Goal: Task Accomplishment & Management: Manage account settings

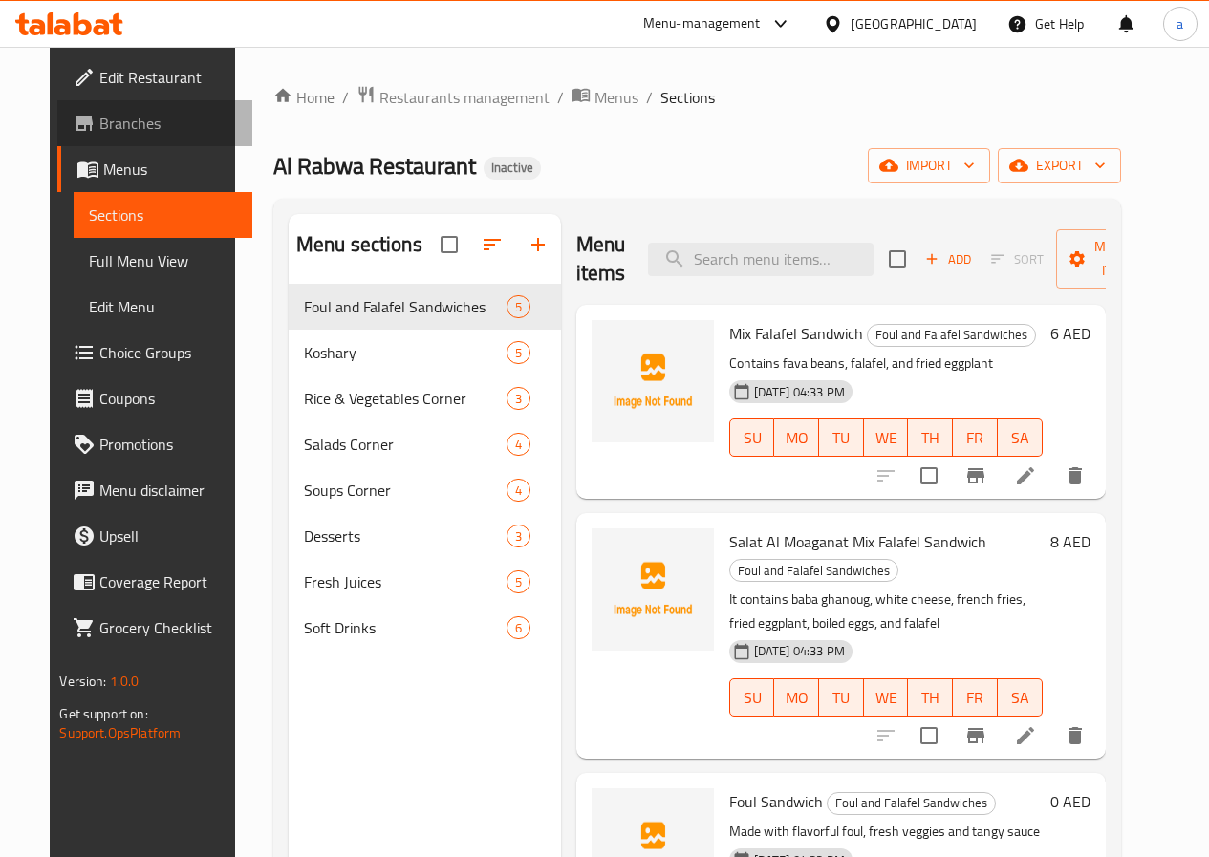
click at [111, 142] on link "Branches" at bounding box center [154, 123] width 194 height 46
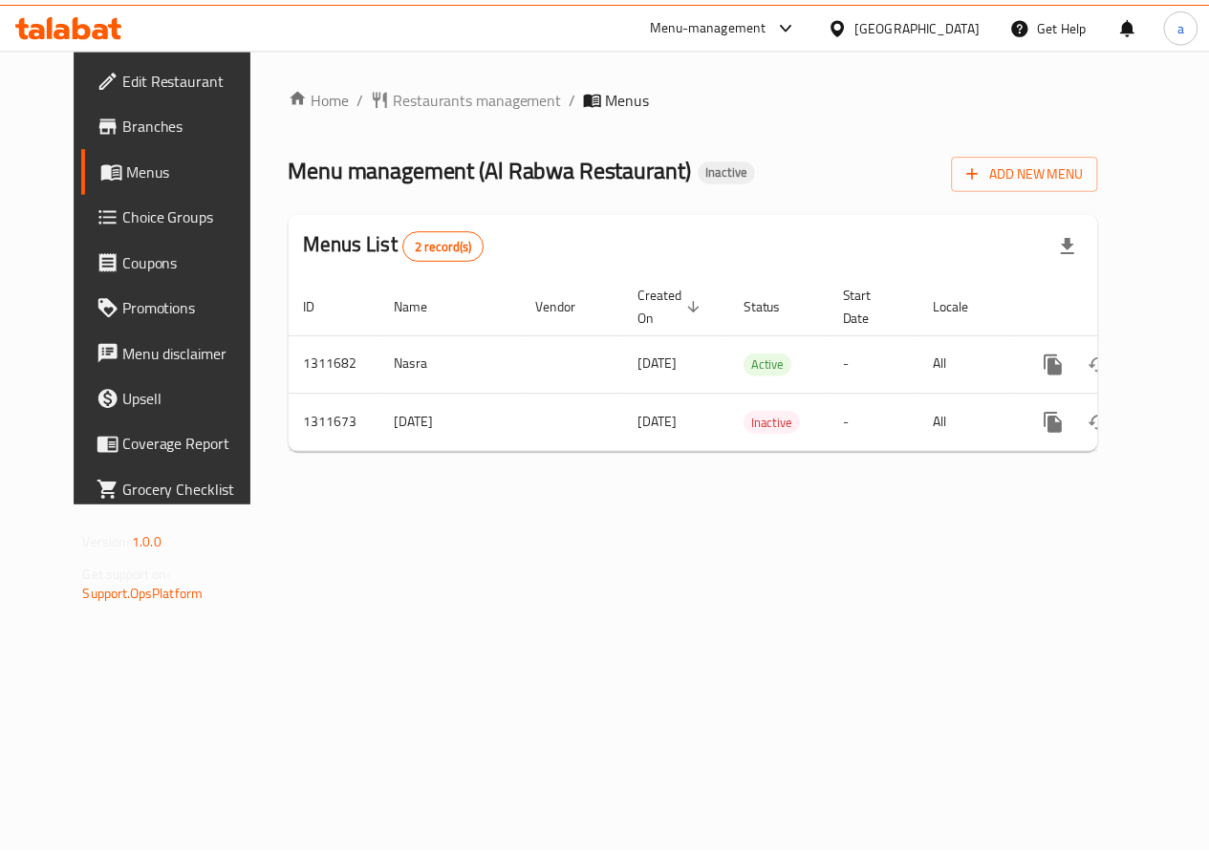
scroll to position [0, 7]
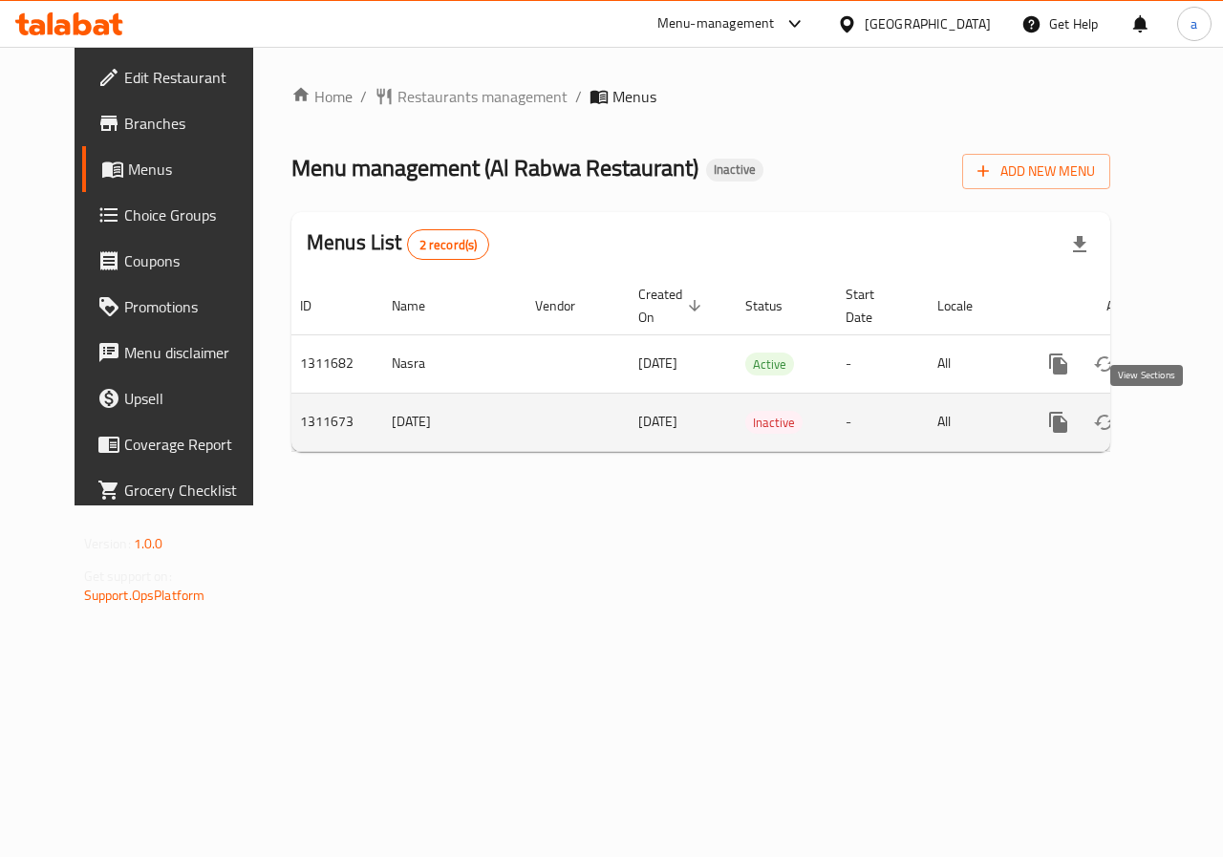
click at [1185, 427] on icon "enhanced table" at bounding box center [1196, 422] width 23 height 23
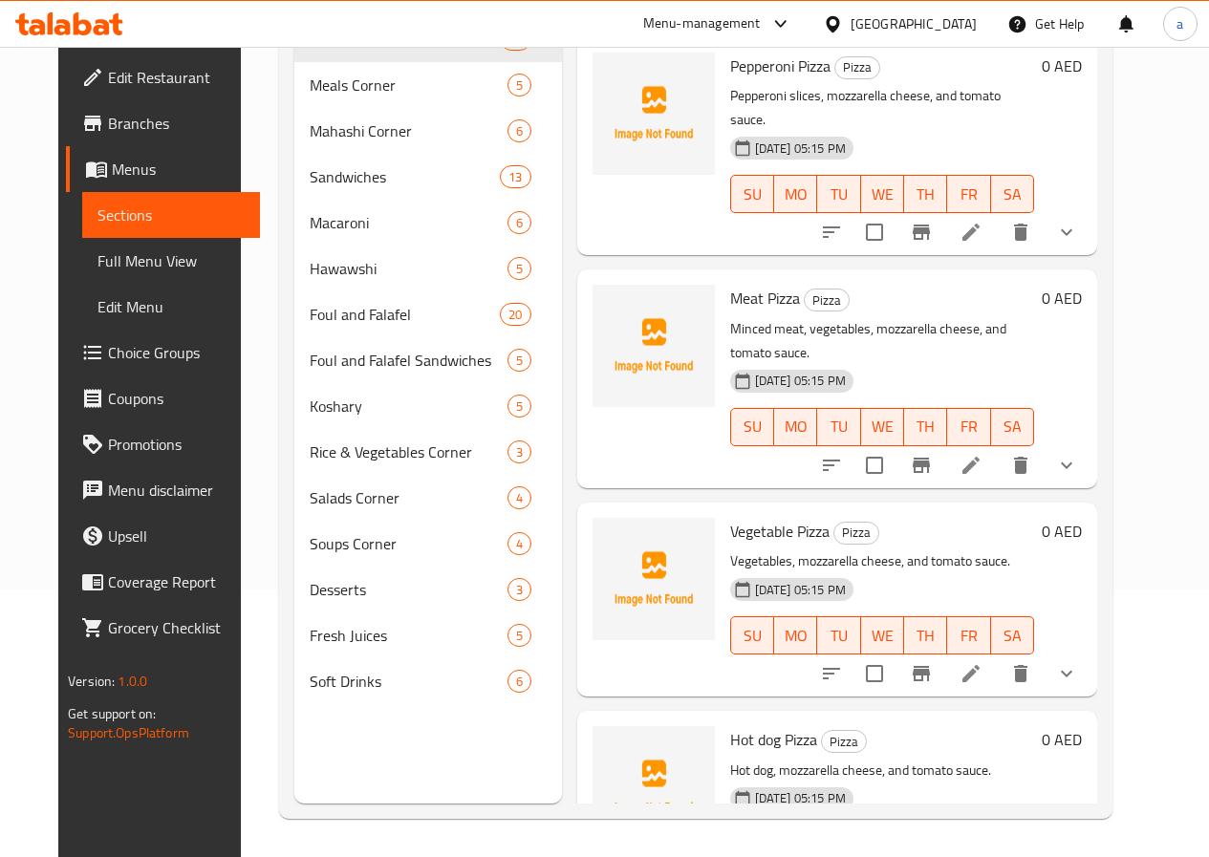
scroll to position [172, 0]
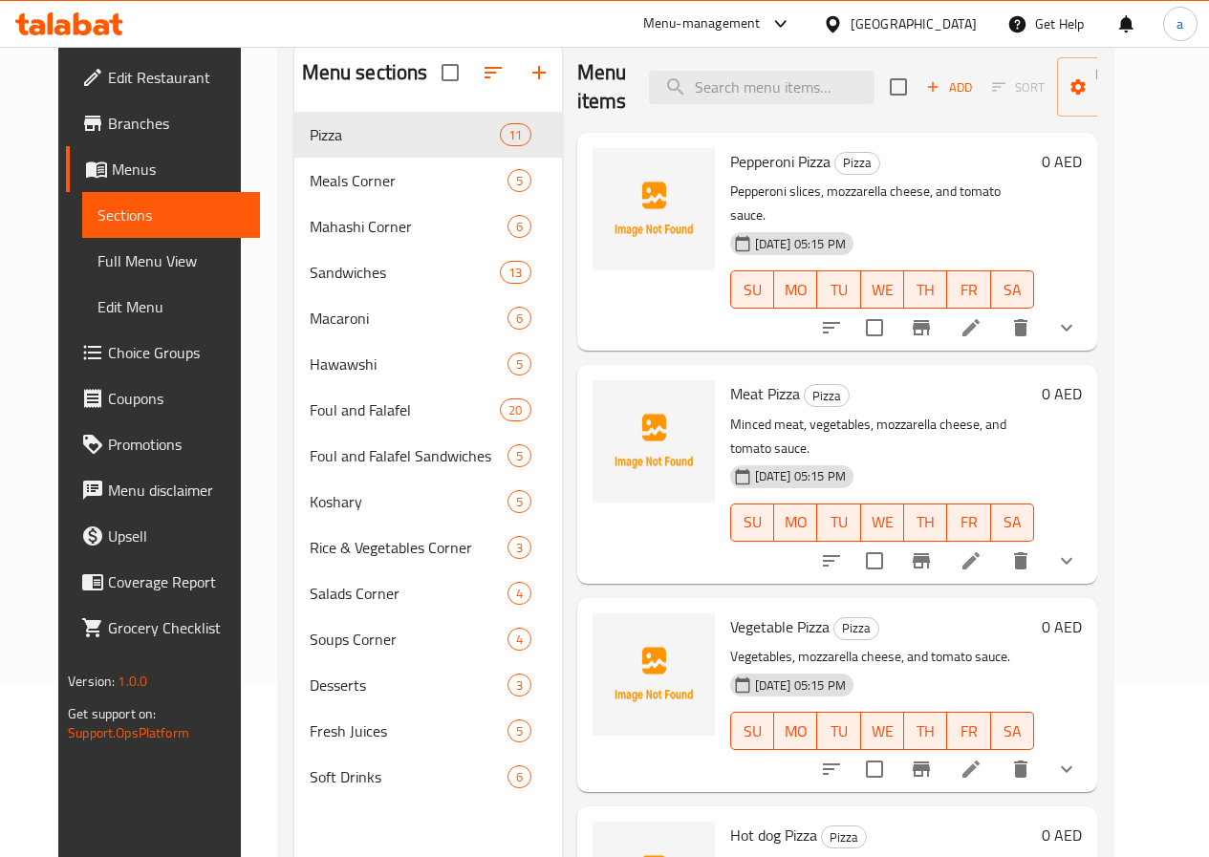
click at [97, 268] on span "Full Menu View" at bounding box center [170, 260] width 147 height 23
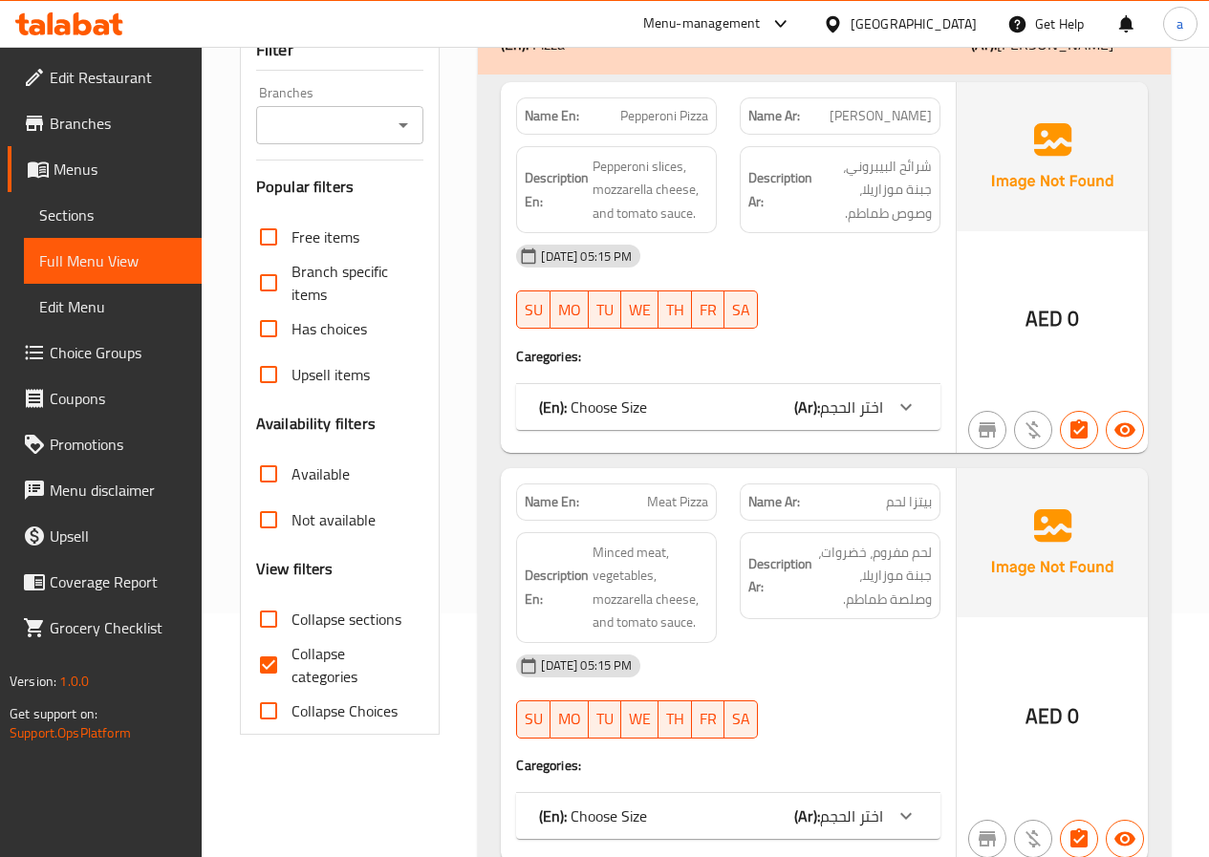
scroll to position [363, 0]
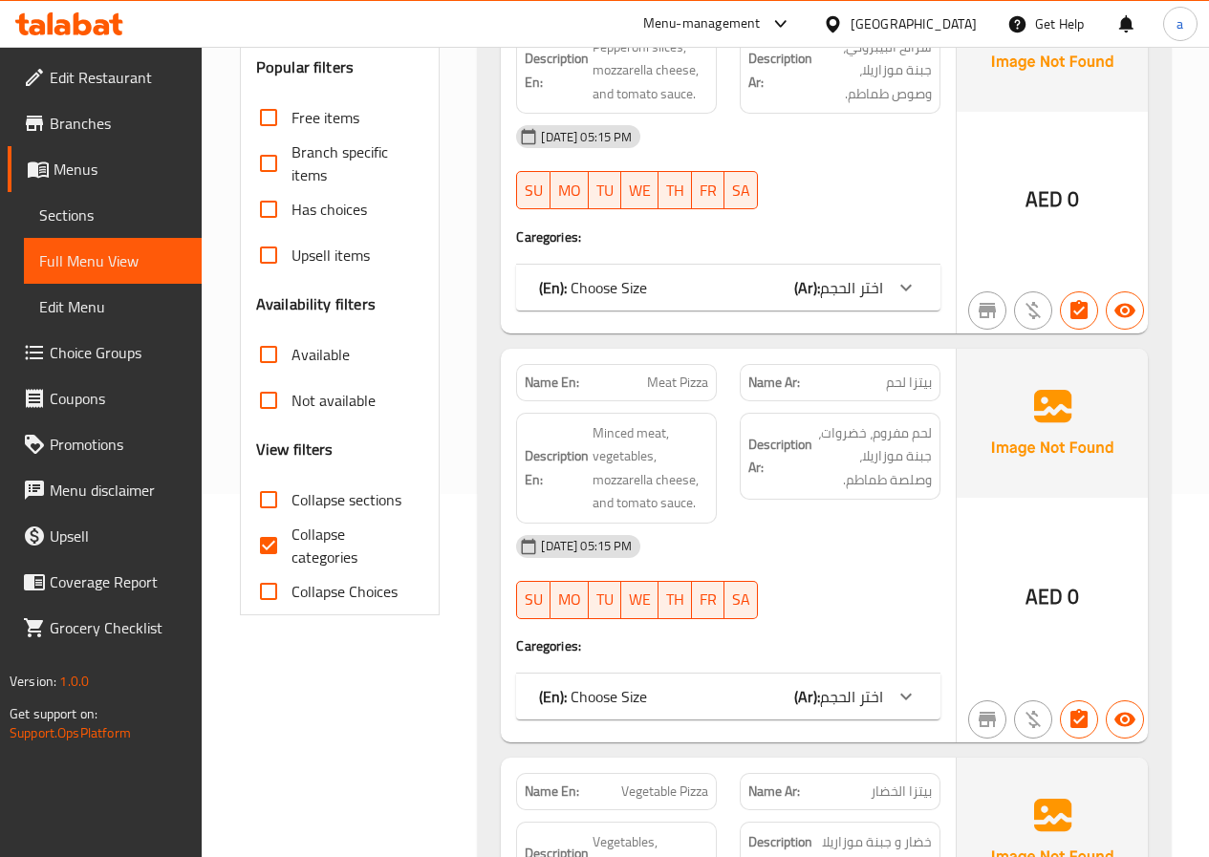
click at [271, 550] on input "Collapse categories" at bounding box center [269, 546] width 46 height 46
checkbox input "false"
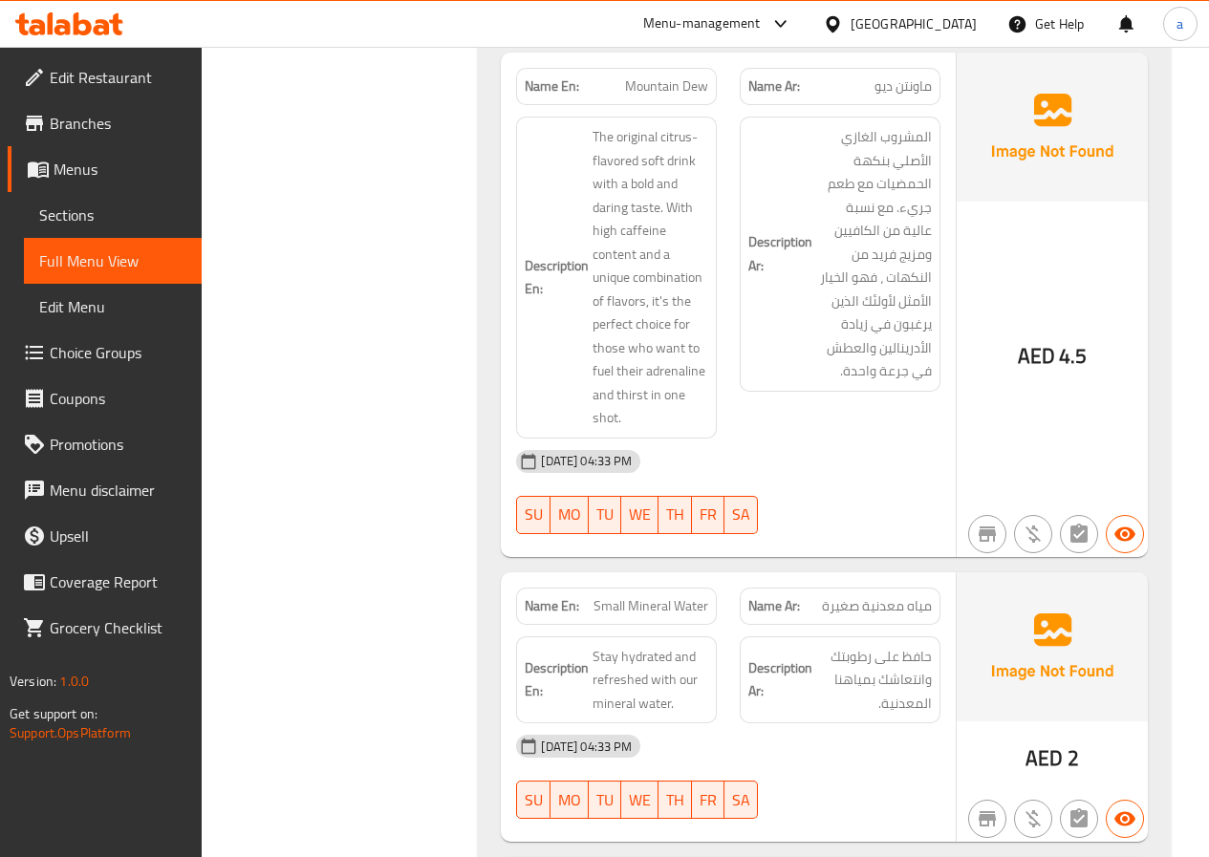
scroll to position [44450, 0]
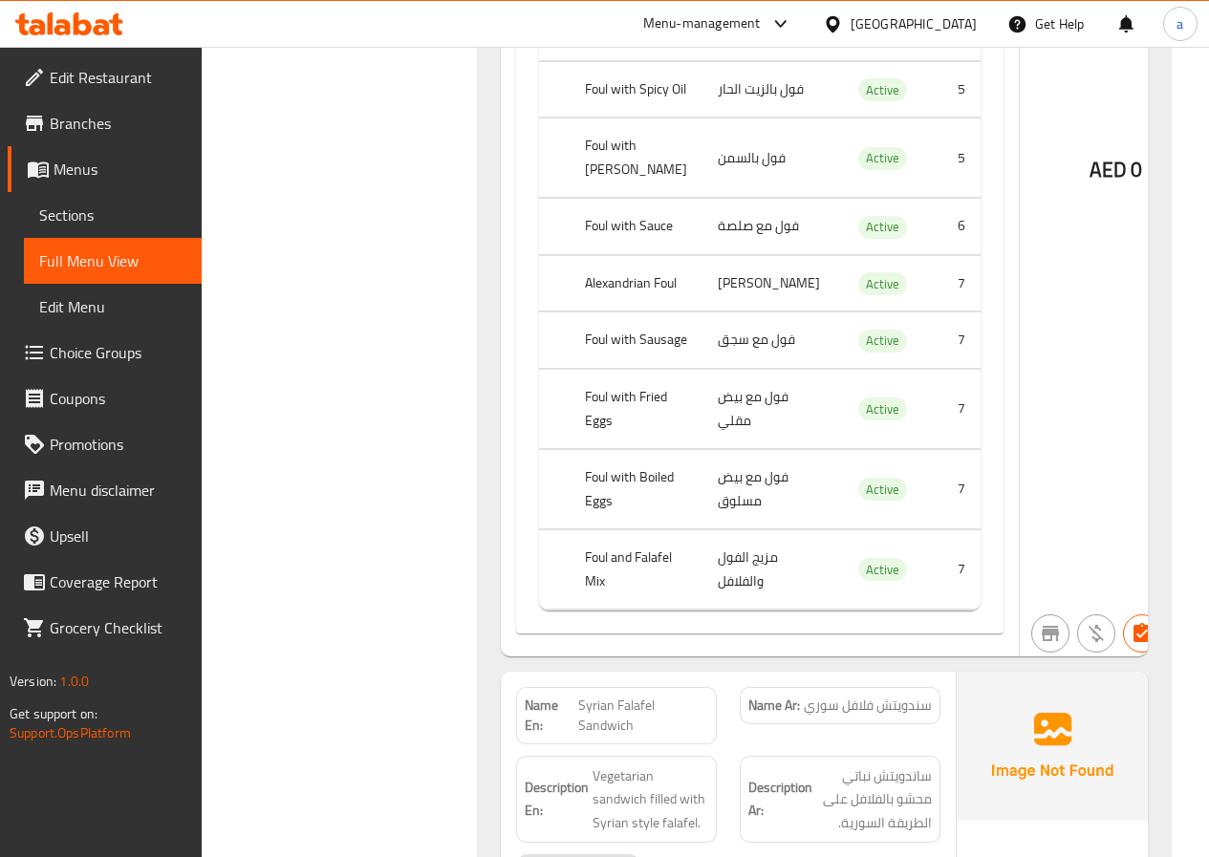
scroll to position [29924, 0]
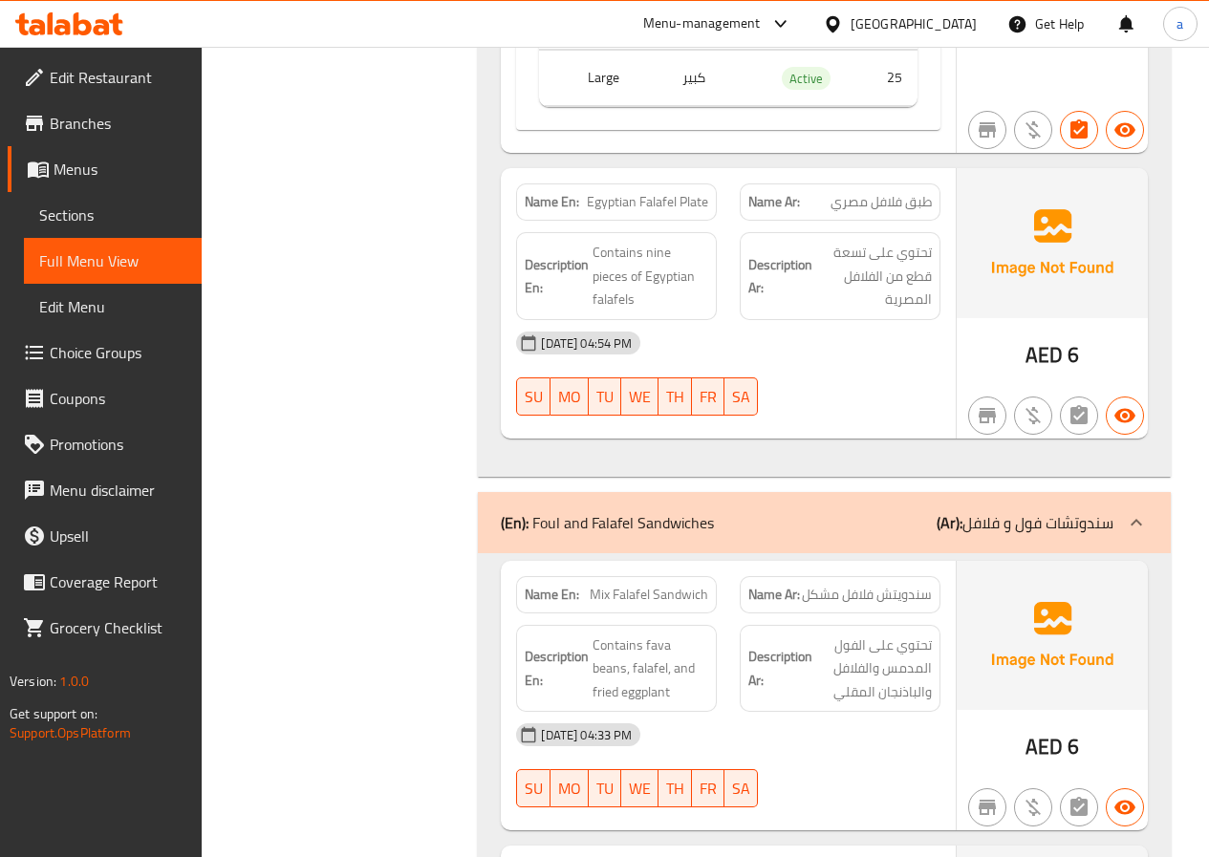
scroll to position [28394, 0]
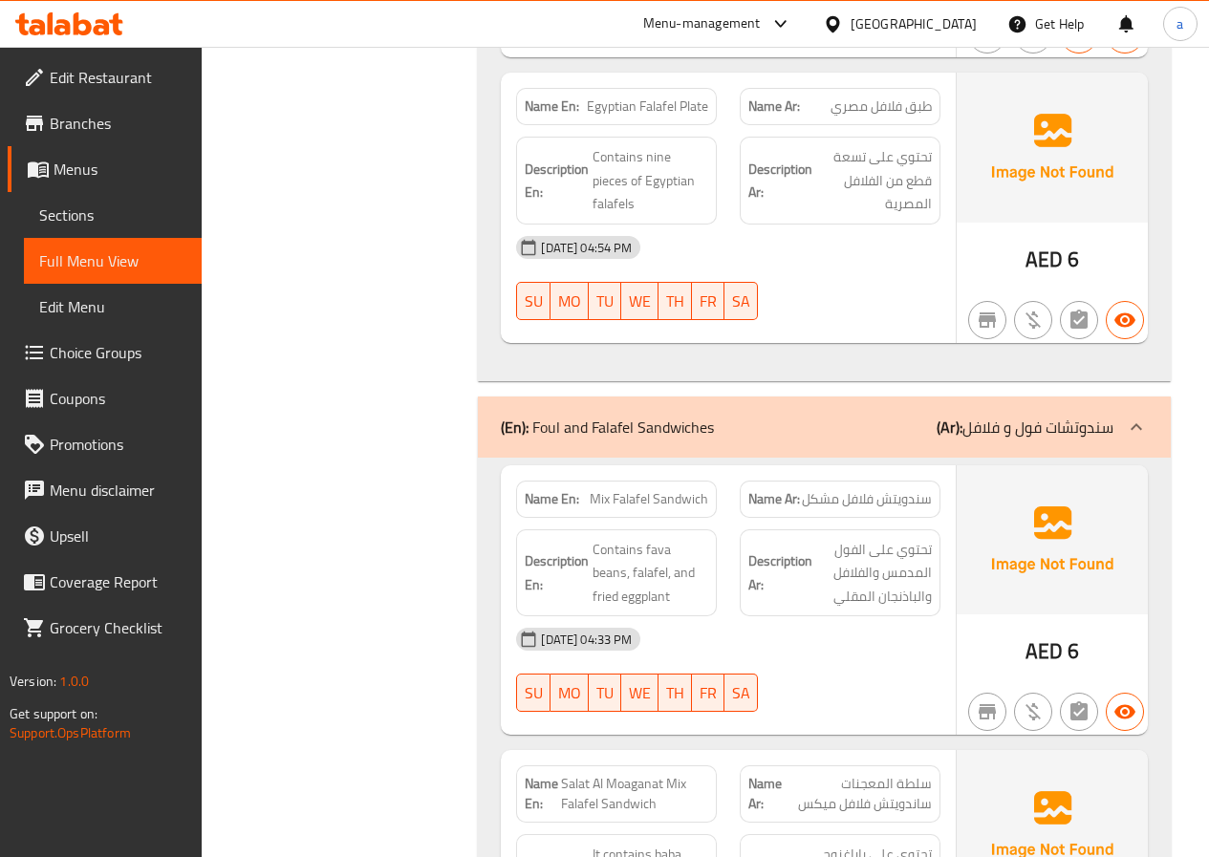
click at [131, 163] on span "Menus" at bounding box center [120, 169] width 133 height 23
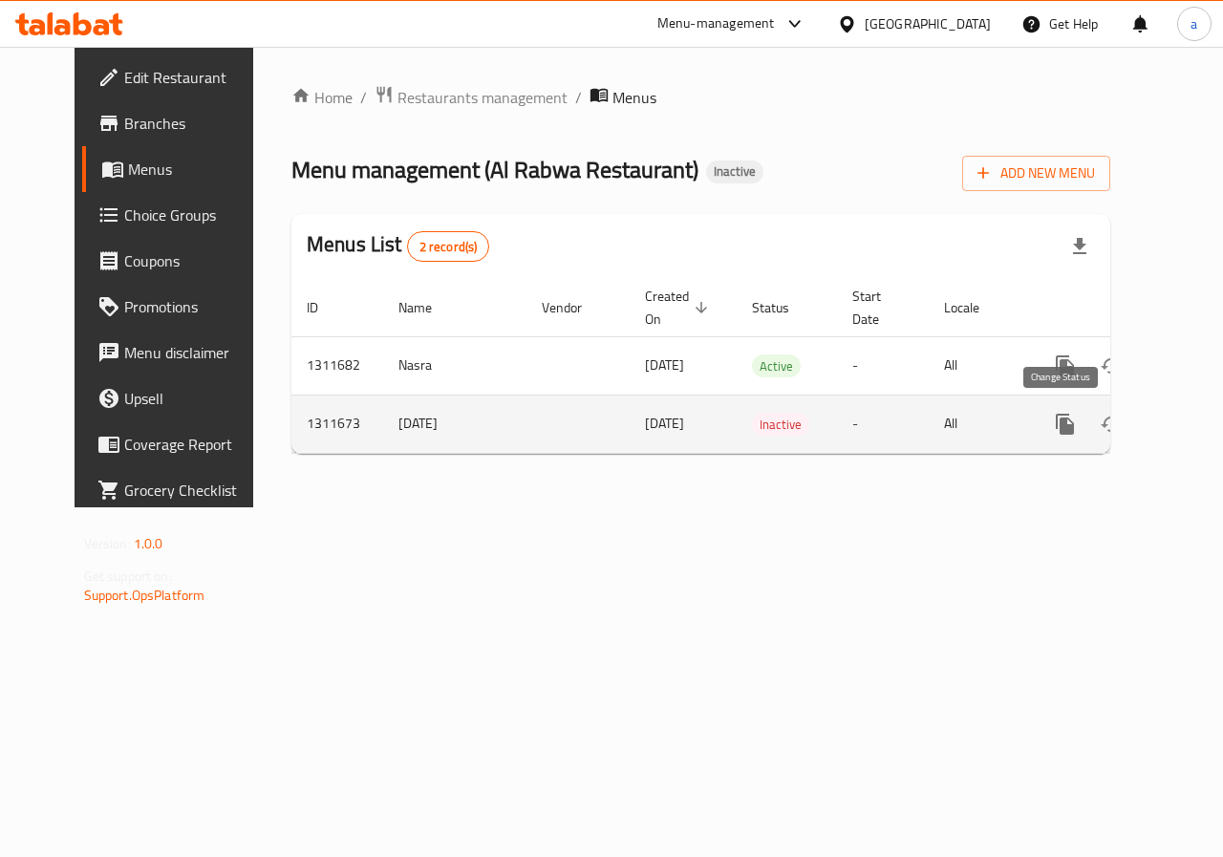
click at [1100, 432] on icon "enhanced table" at bounding box center [1111, 424] width 23 height 23
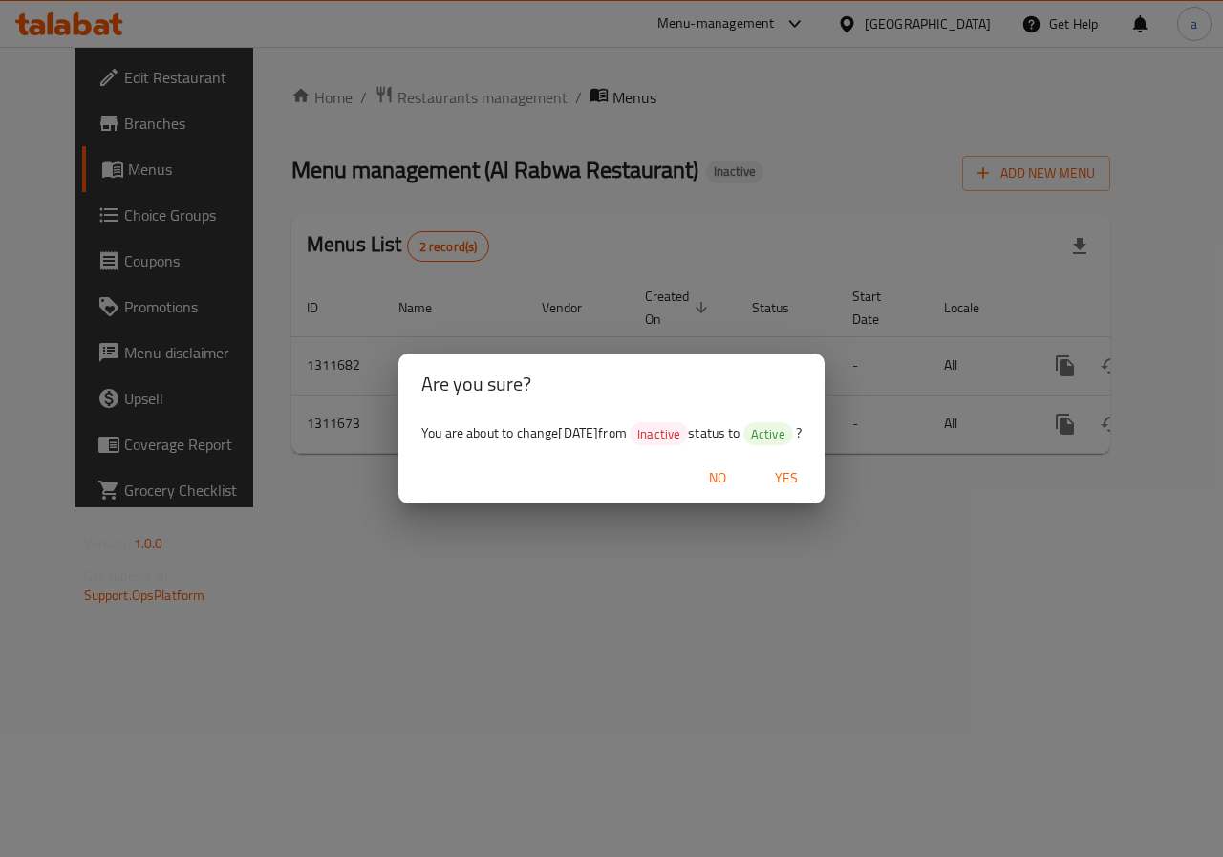
click at [809, 466] on span "Yes" at bounding box center [787, 478] width 46 height 24
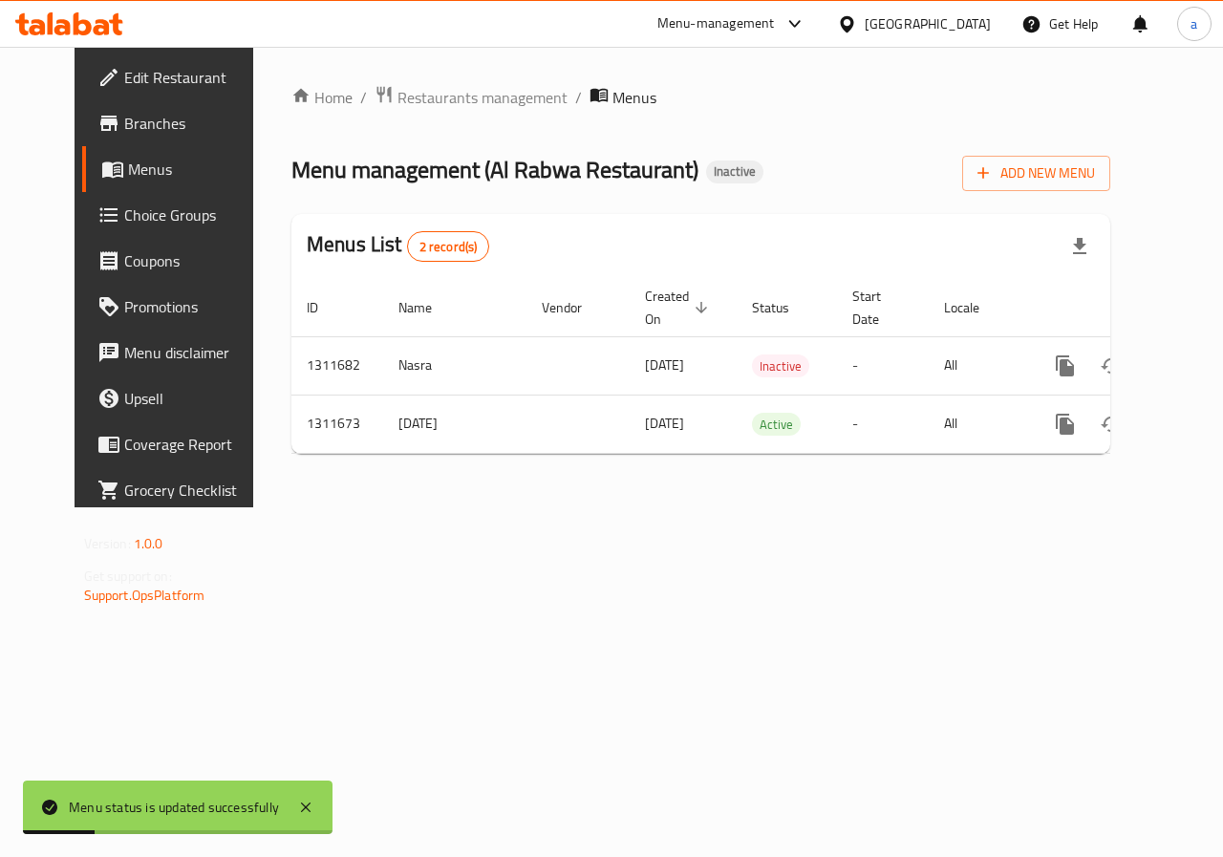
scroll to position [0, 7]
click at [701, 507] on div "Home / Restaurants management / Menus Menu management ( Al Rabwa Restaurant ) I…" at bounding box center [701, 277] width 896 height 461
